Goal: Information Seeking & Learning: Learn about a topic

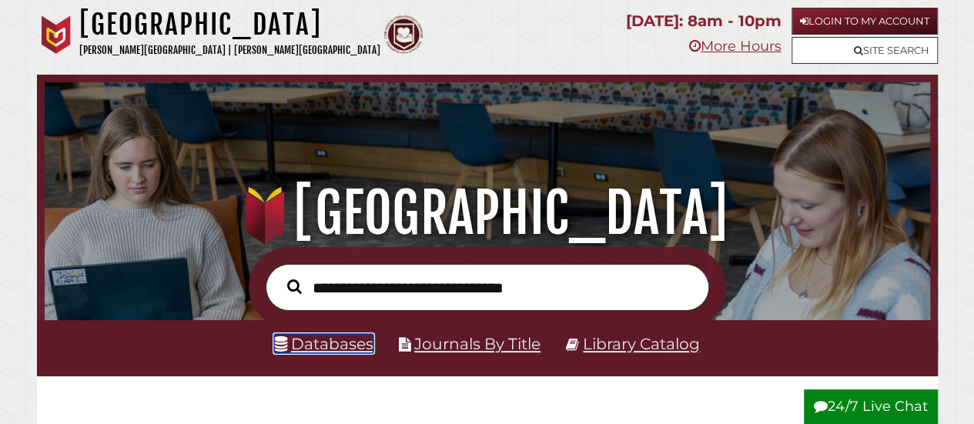
click at [323, 346] on link "Databases" at bounding box center [323, 343] width 99 height 19
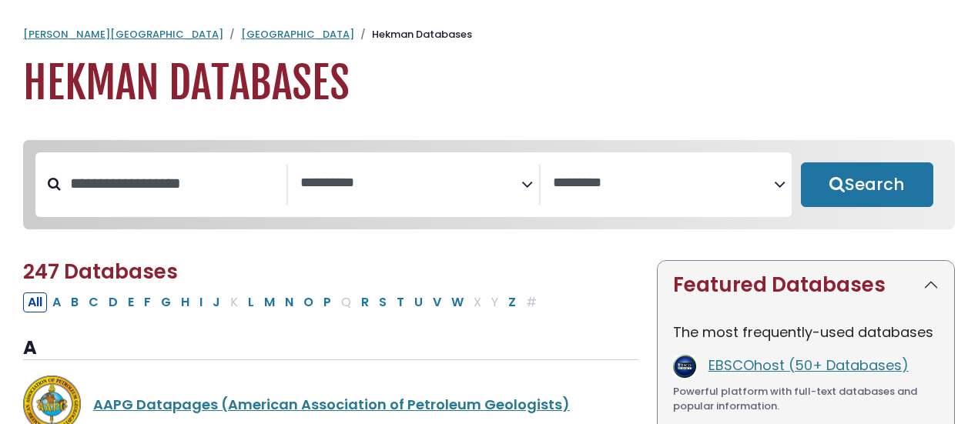
select select "Database Subject Filter"
select select "Database Vendors Filter"
click at [429, 185] on textarea "Search" at bounding box center [410, 184] width 221 height 16
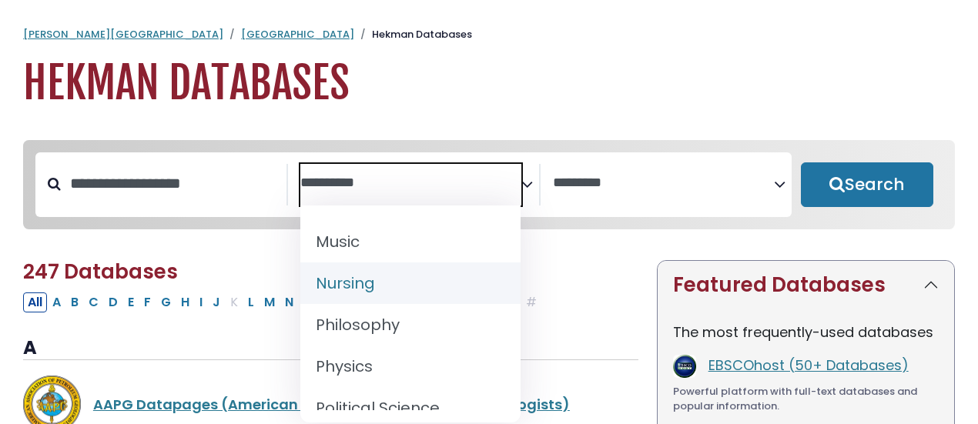
scroll to position [1257, 0]
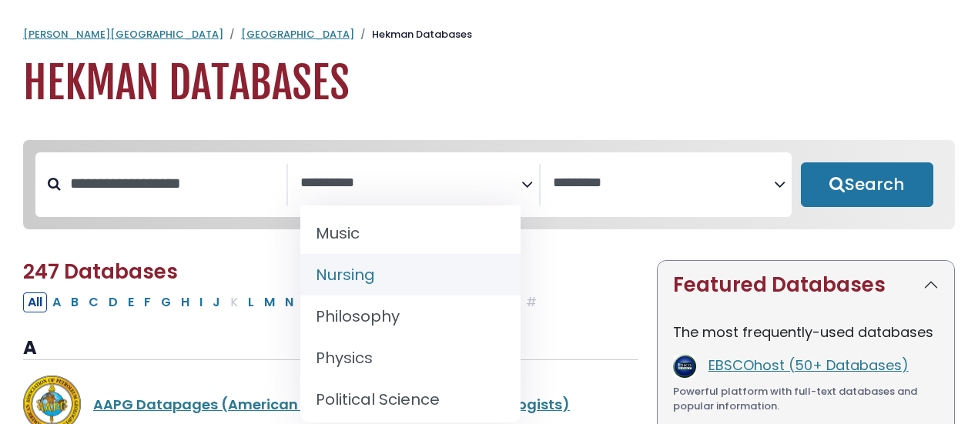
select select "*****"
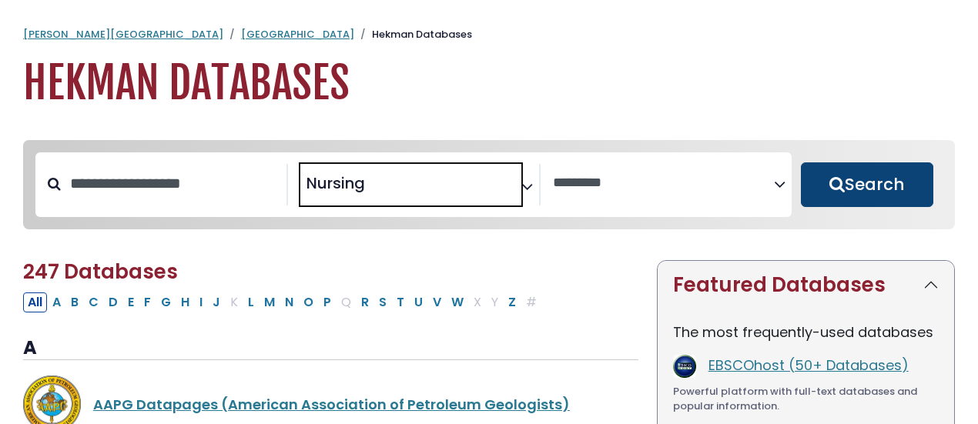
click at [828, 178] on button "Search" at bounding box center [867, 184] width 132 height 45
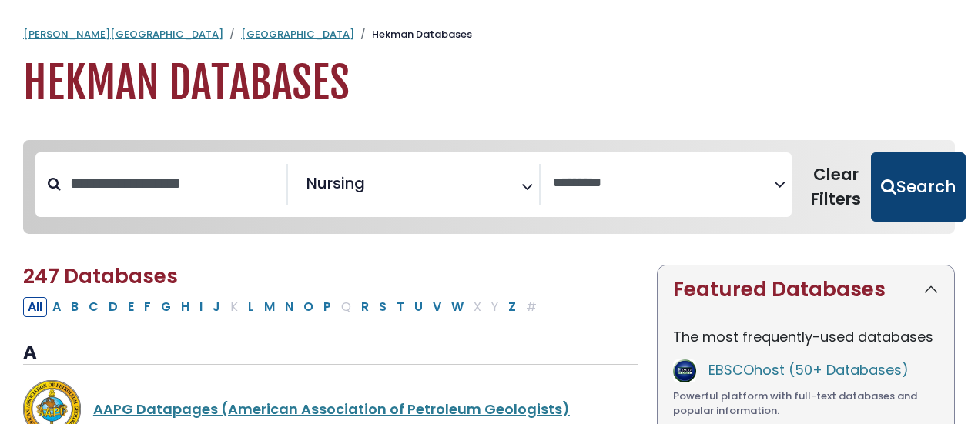
select select "Database Vendors Filter"
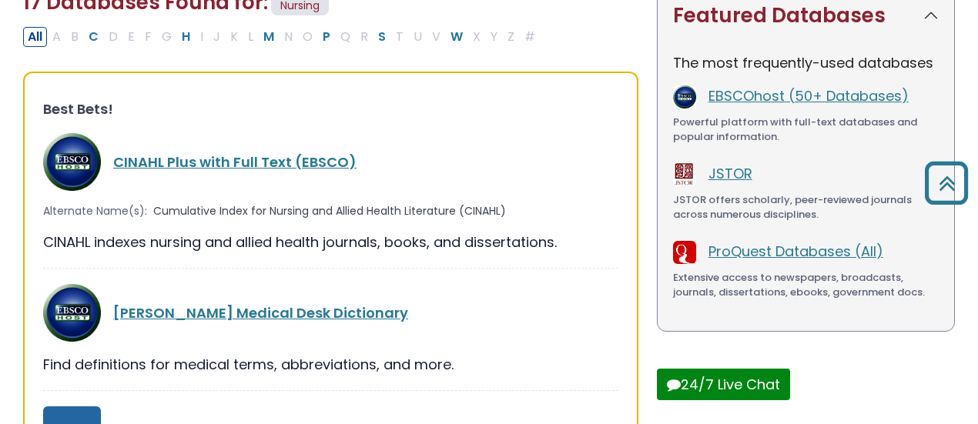
scroll to position [273, 0]
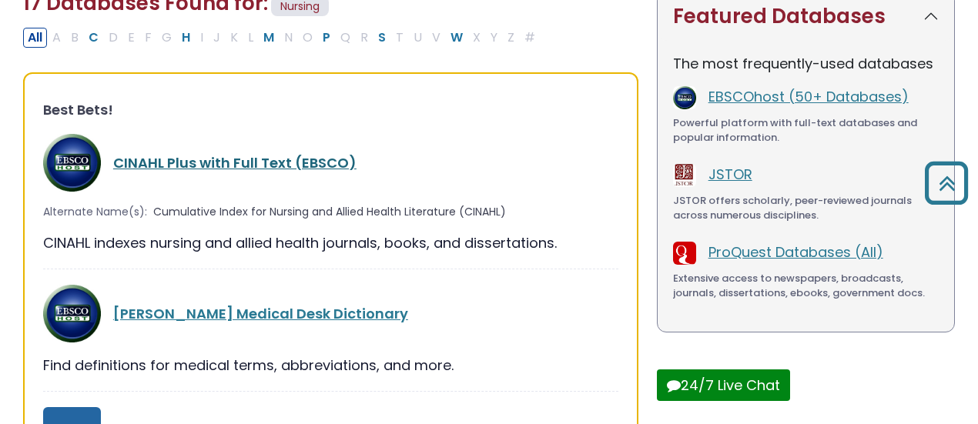
click at [236, 162] on link "CINAHL Plus with Full Text (EBSCO)" at bounding box center [234, 162] width 243 height 19
